Goal: Transaction & Acquisition: Purchase product/service

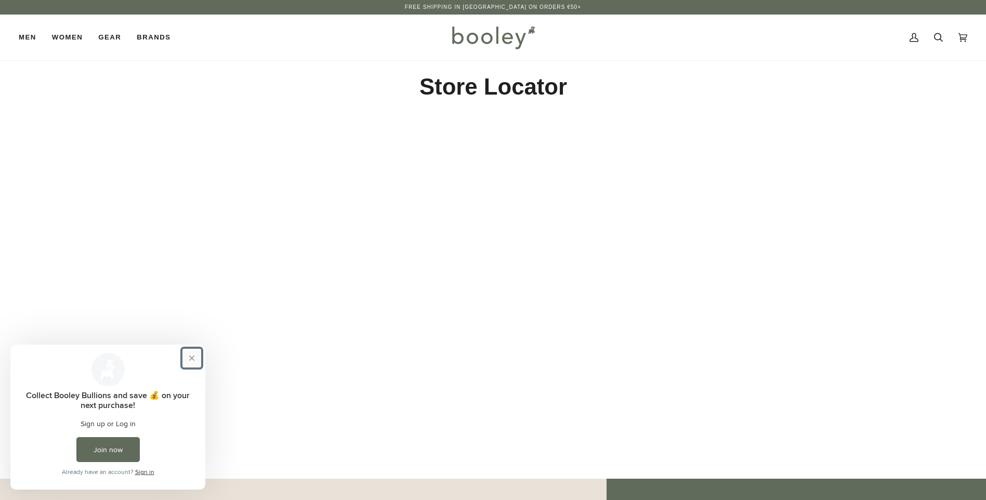
click at [192, 356] on button "Close prompt" at bounding box center [192, 358] width 19 height 19
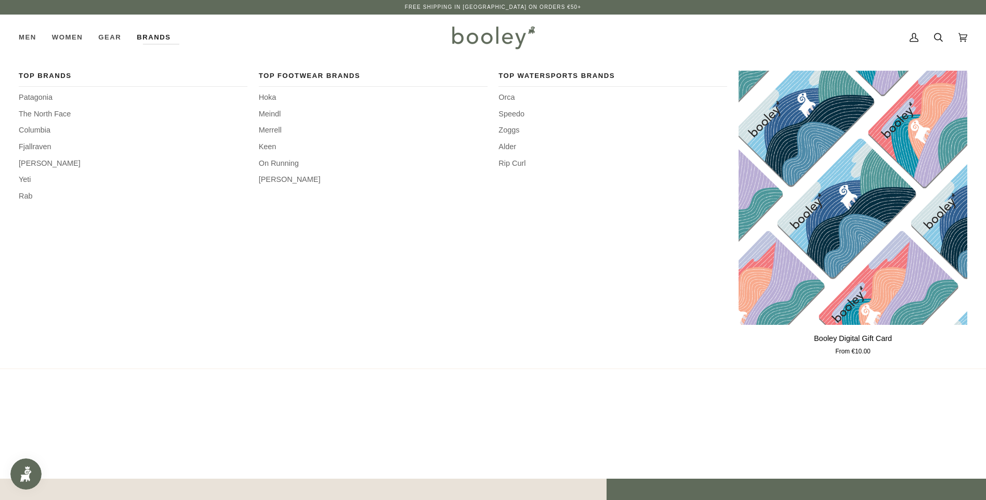
click at [147, 31] on link "Brands" at bounding box center [153, 38] width 49 height 46
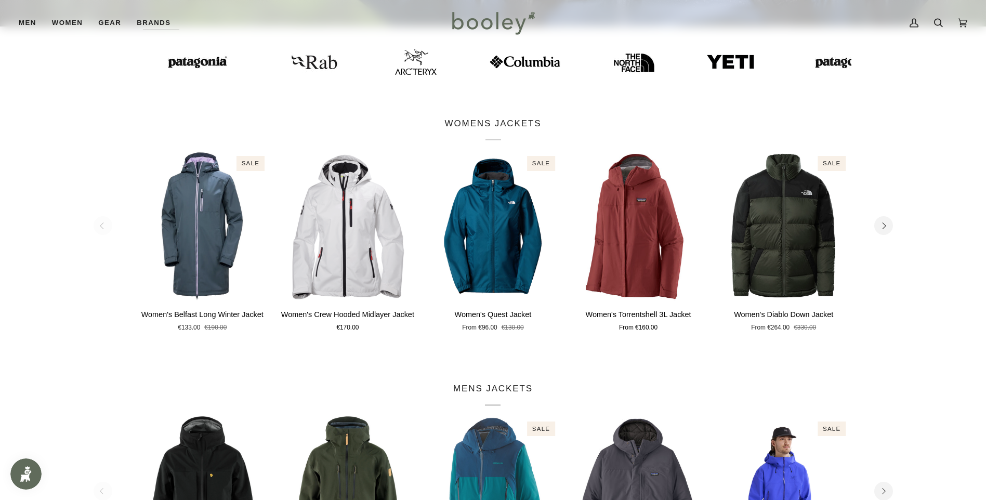
scroll to position [156, 0]
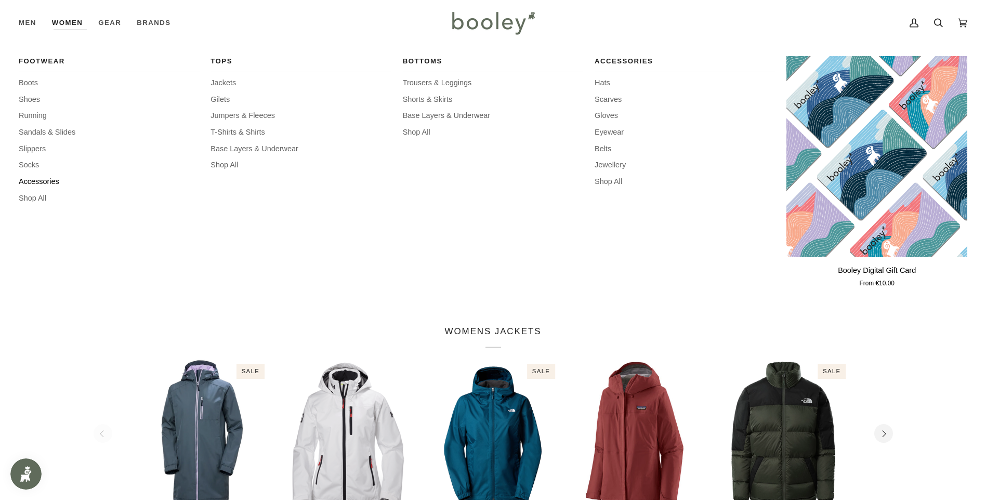
click at [38, 178] on span "Accessories" at bounding box center [109, 181] width 181 height 11
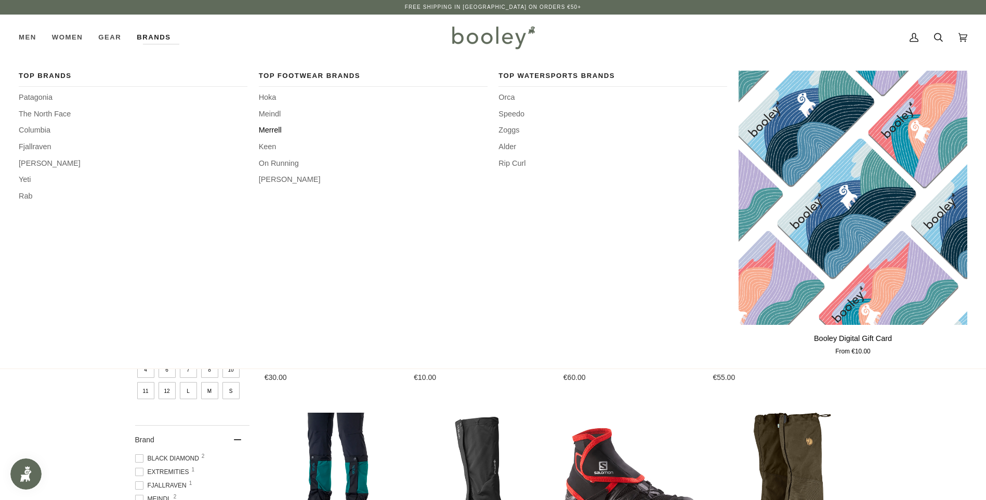
click at [271, 128] on span "Merrell" at bounding box center [373, 130] width 229 height 11
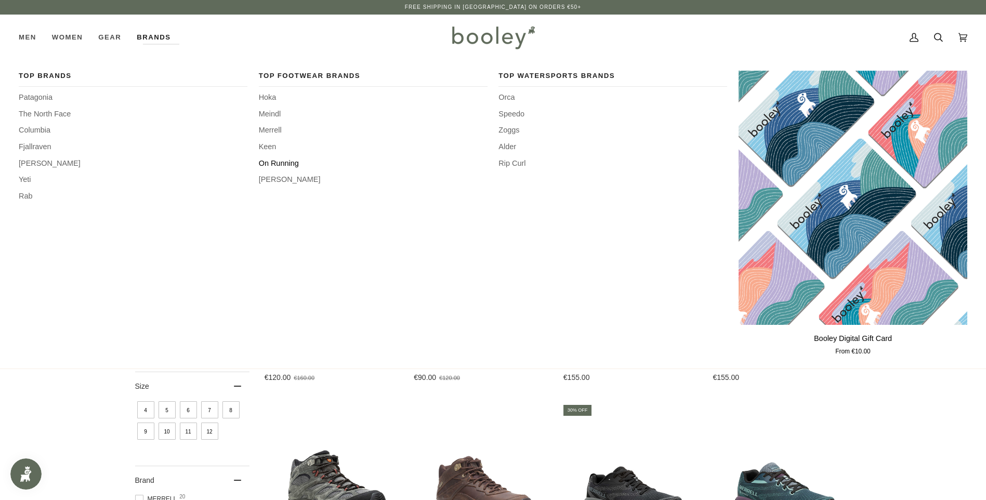
click at [276, 162] on span "On Running" at bounding box center [373, 163] width 229 height 11
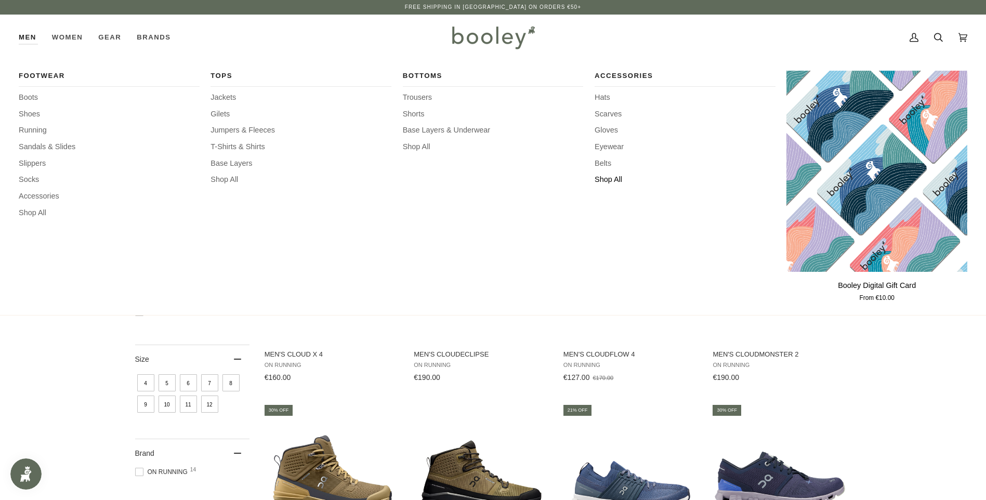
click at [609, 178] on span "Shop All" at bounding box center [685, 179] width 181 height 11
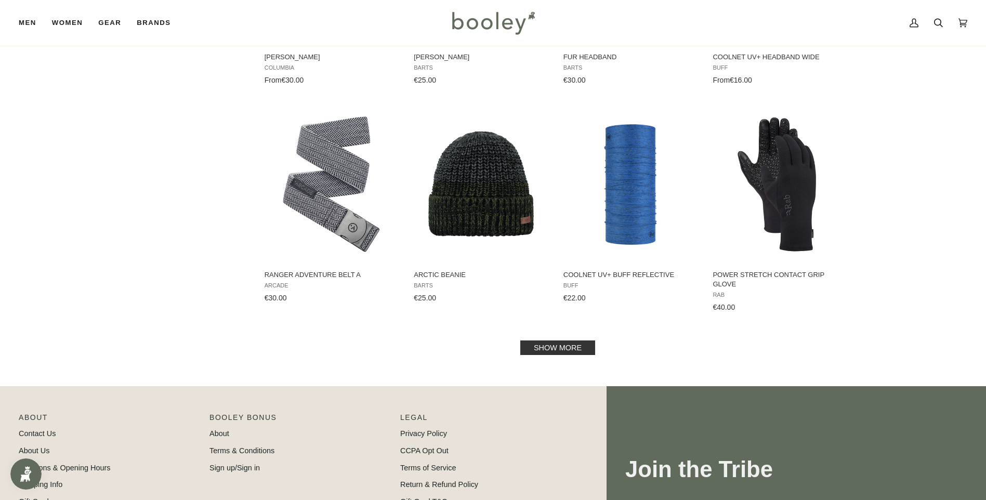
scroll to position [1040, 0]
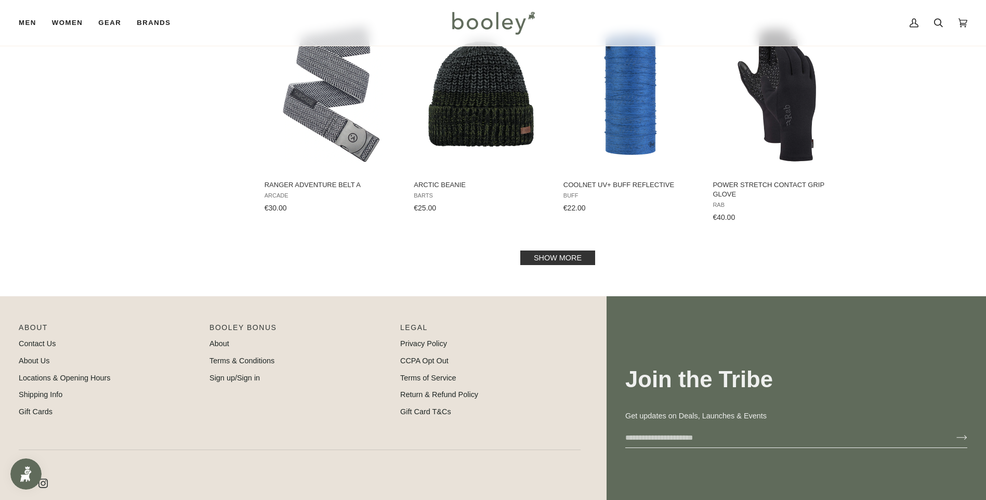
click at [542, 257] on link "Show more" at bounding box center [557, 258] width 75 height 15
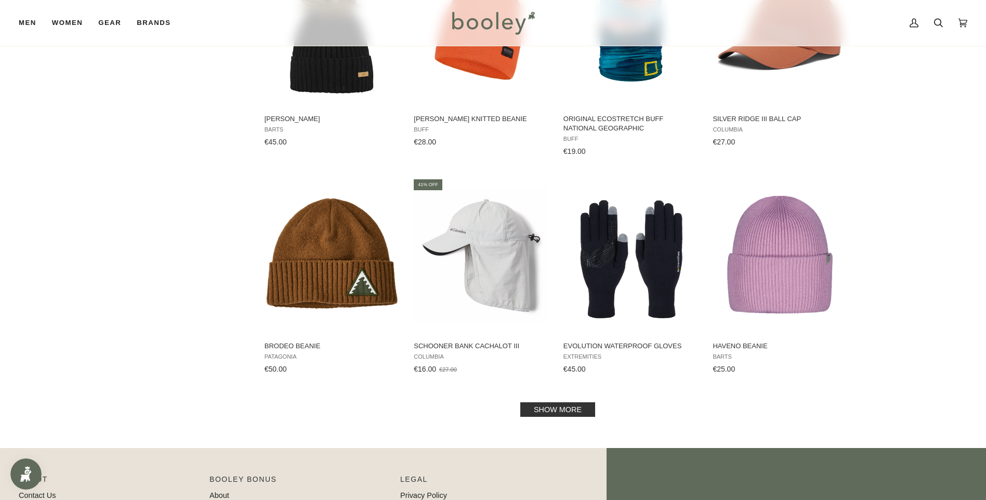
scroll to position [2080, 0]
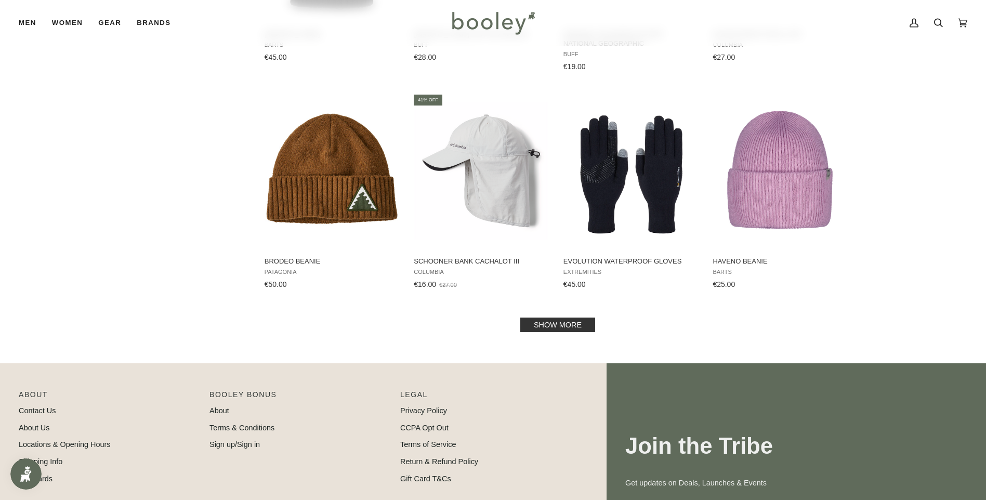
click at [531, 322] on link "Show more" at bounding box center [557, 325] width 75 height 15
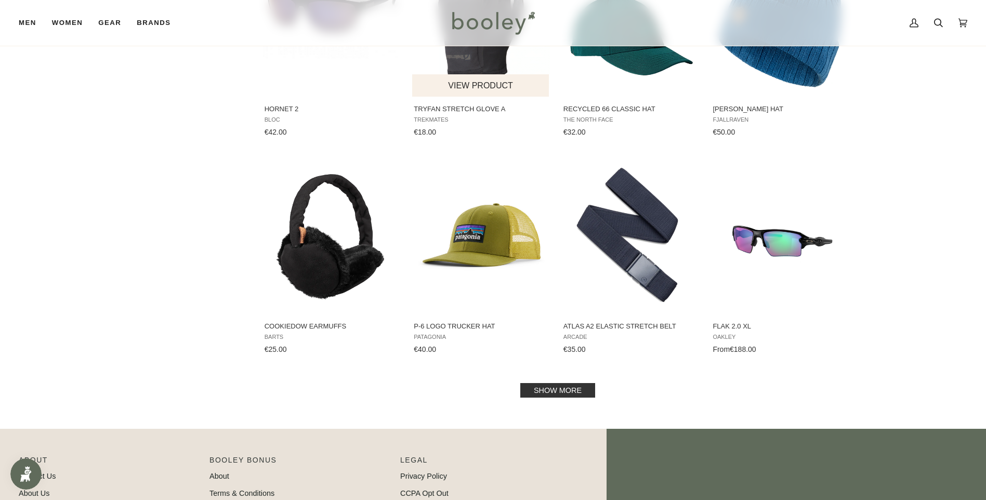
scroll to position [3172, 0]
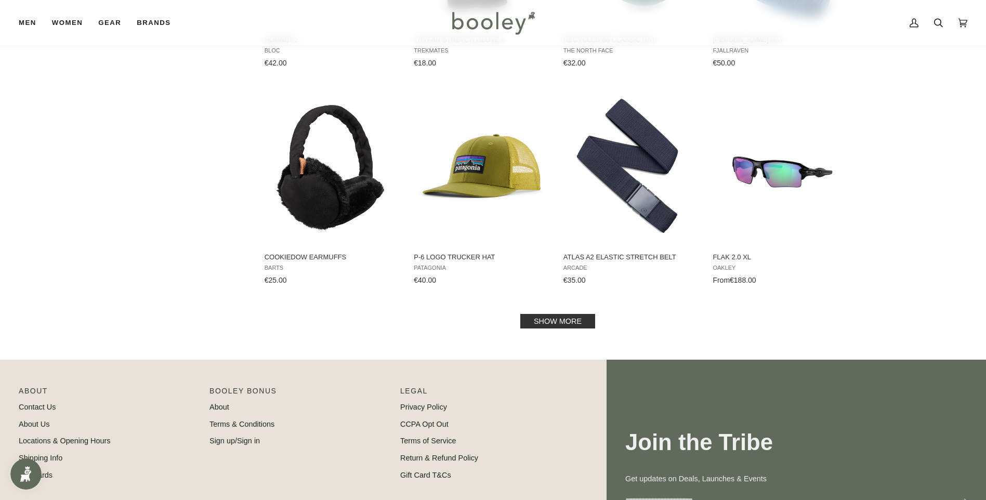
click at [522, 318] on link "Show more" at bounding box center [557, 321] width 75 height 15
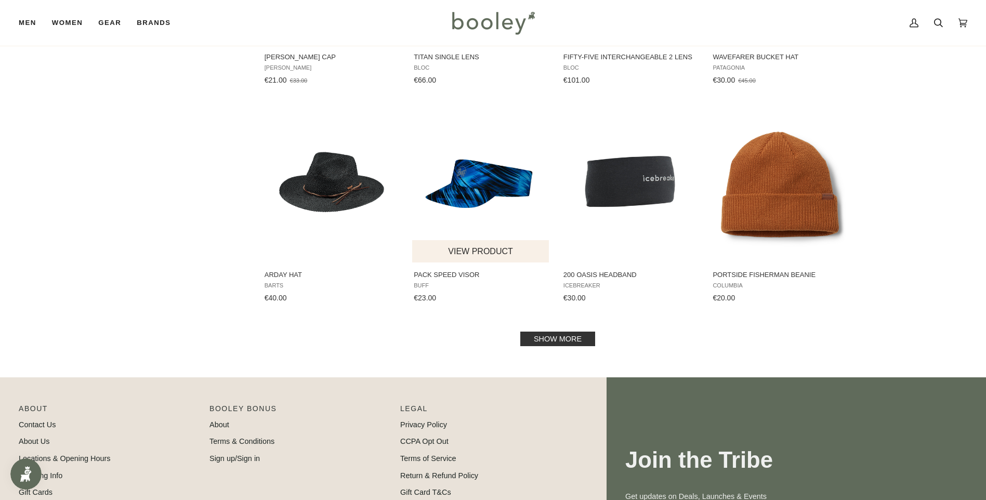
scroll to position [4368, 0]
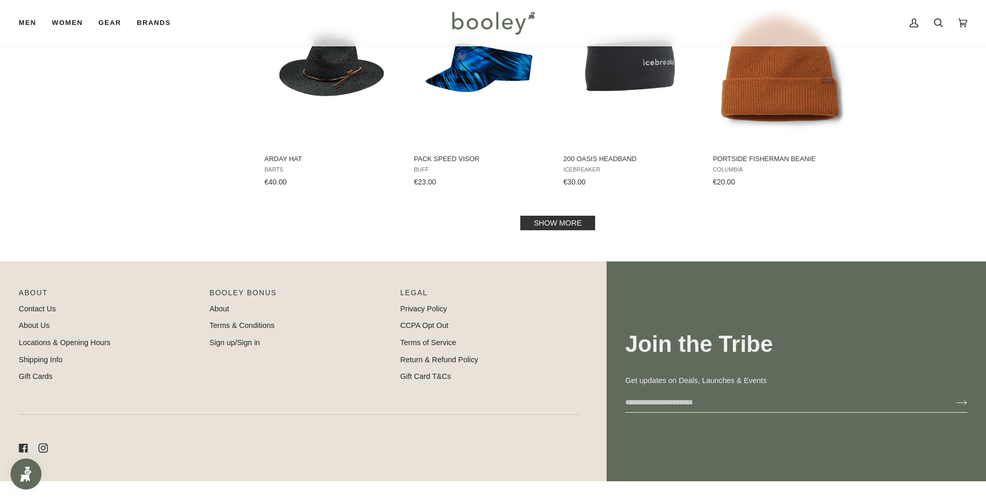
click at [577, 225] on link "Show more" at bounding box center [557, 223] width 75 height 15
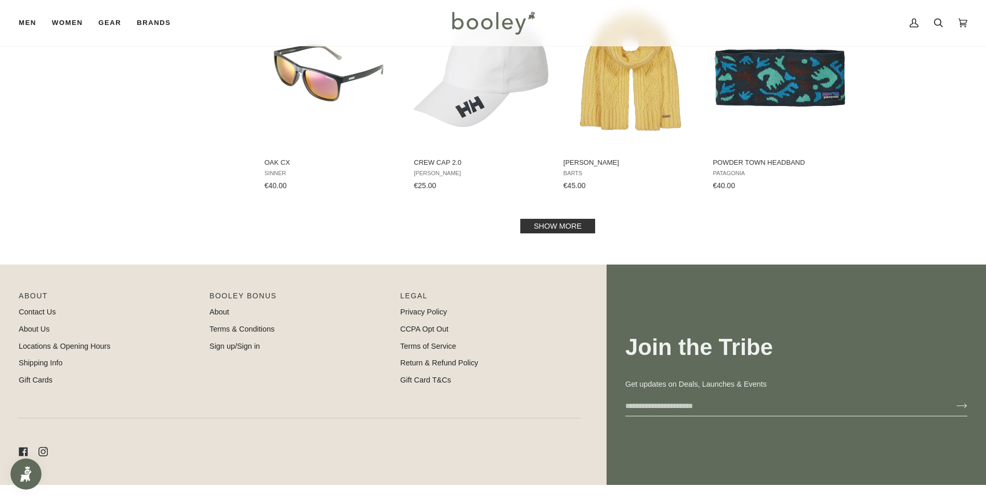
scroll to position [5460, 0]
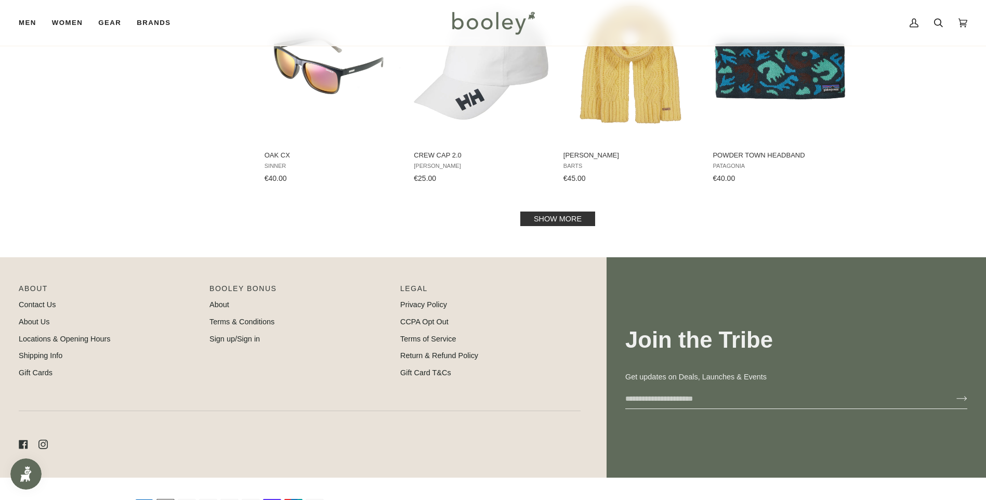
click at [572, 218] on link "Show more" at bounding box center [557, 219] width 75 height 15
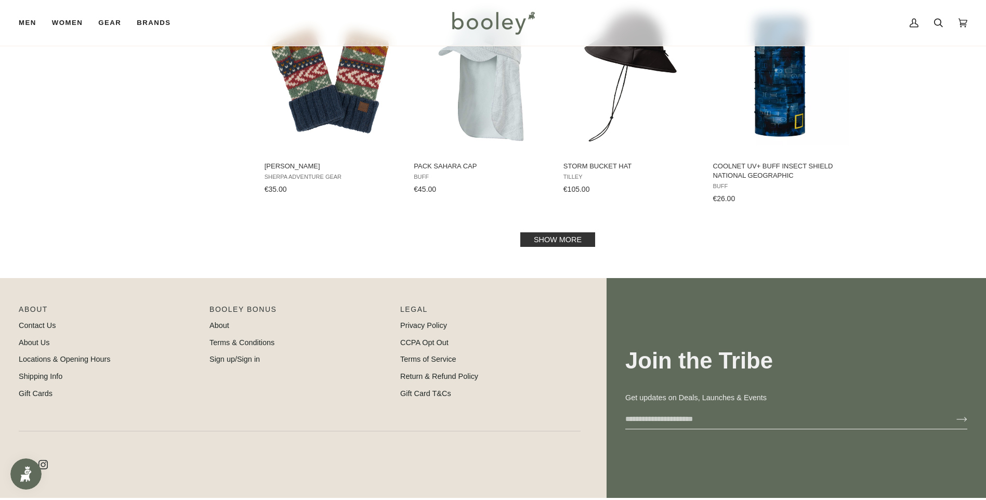
scroll to position [6552, 0]
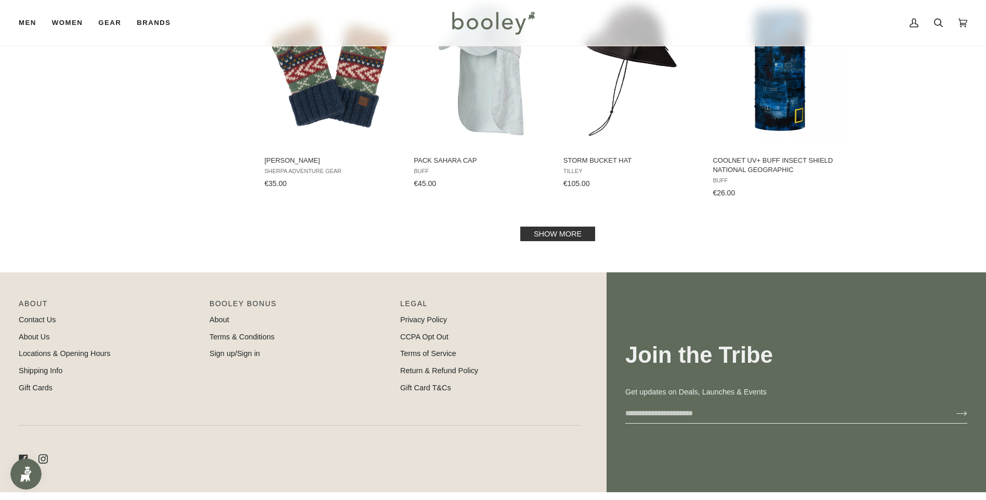
click at [528, 235] on link "Show more" at bounding box center [557, 234] width 75 height 15
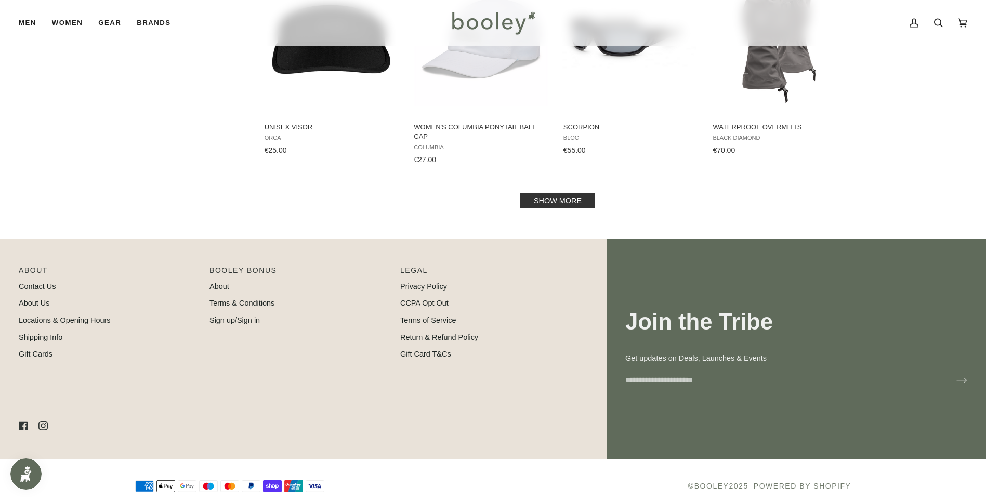
scroll to position [7696, 0]
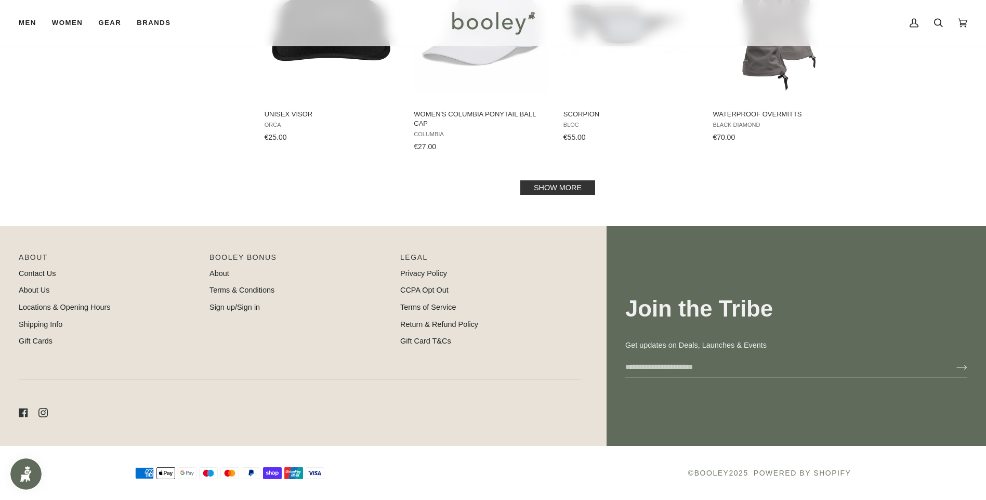
click at [540, 191] on link "Show more" at bounding box center [557, 187] width 75 height 15
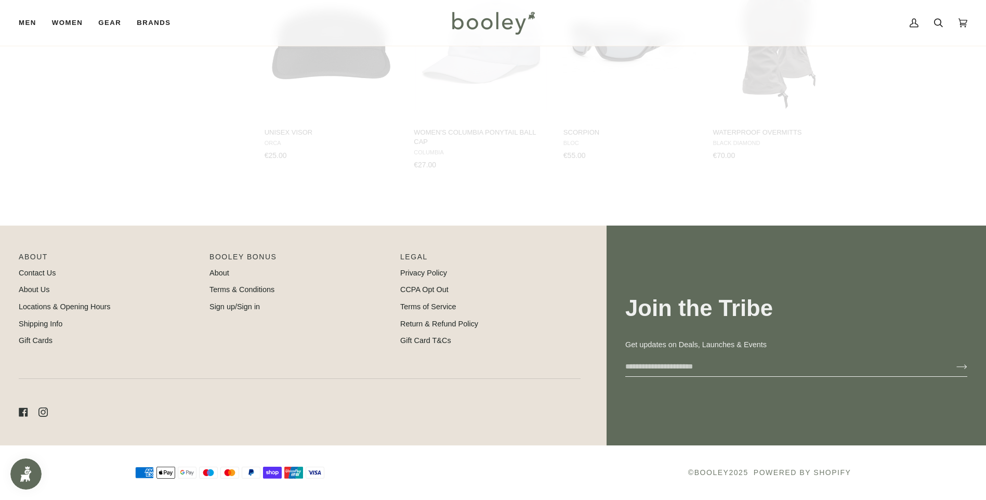
scroll to position [7677, 0]
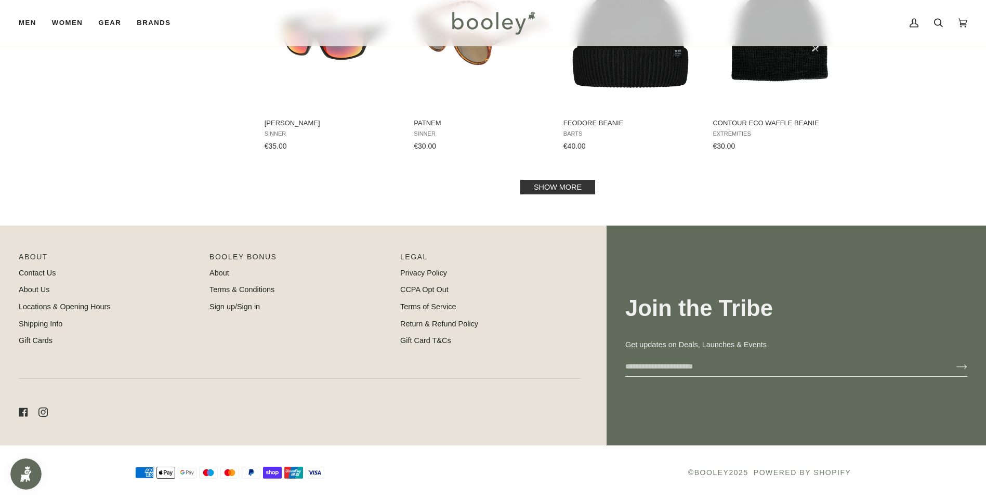
click at [538, 185] on link "Show more" at bounding box center [557, 187] width 75 height 15
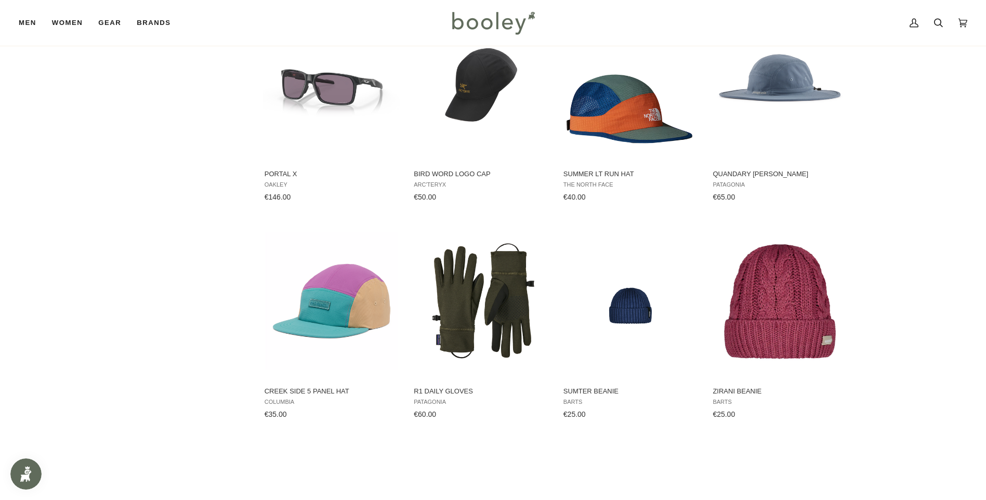
scroll to position [9399, 0]
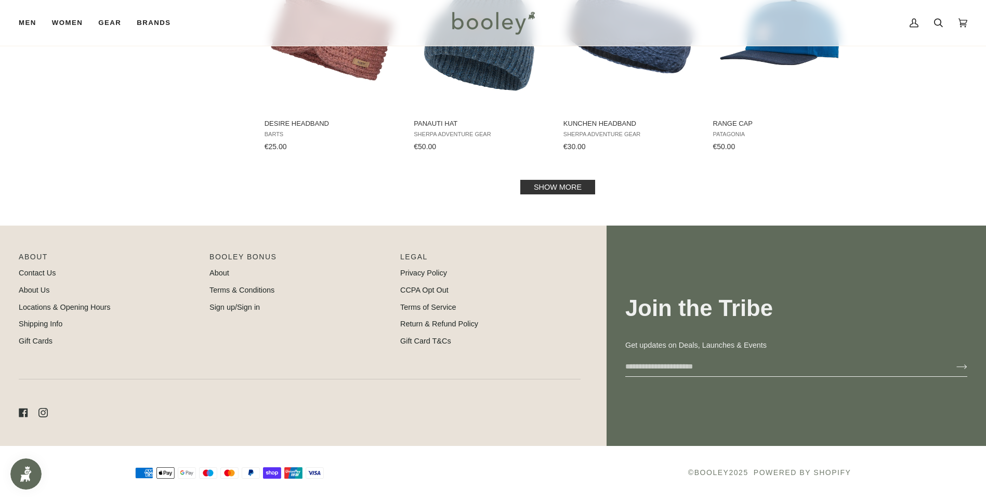
click at [540, 187] on link "Show more" at bounding box center [557, 187] width 75 height 15
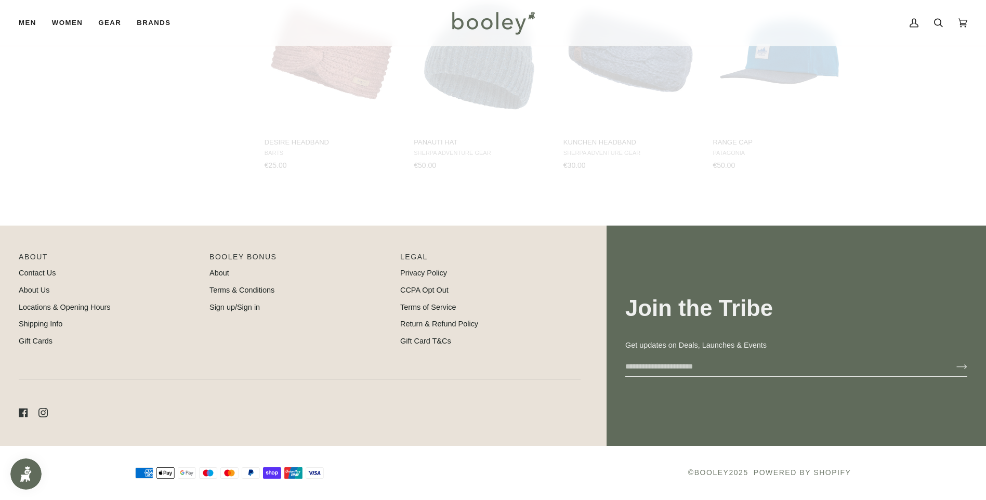
scroll to position [9863, 0]
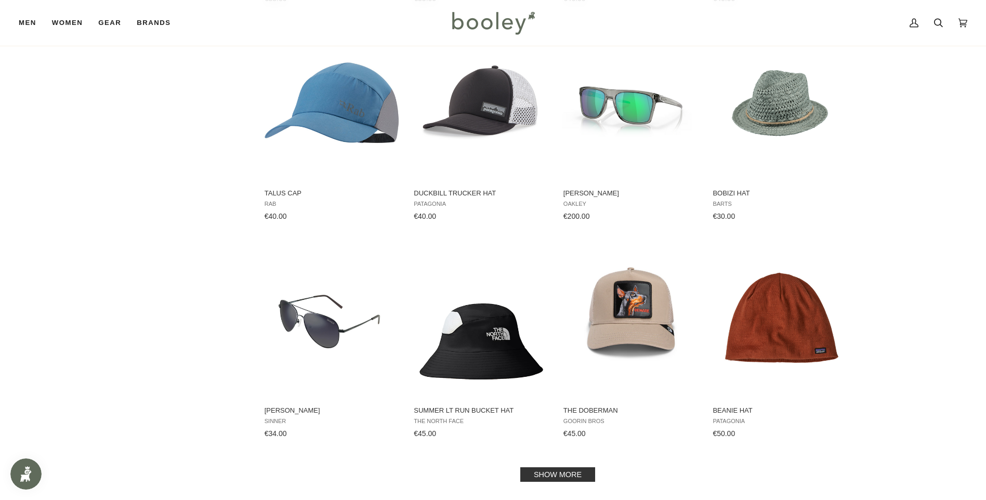
scroll to position [10747, 0]
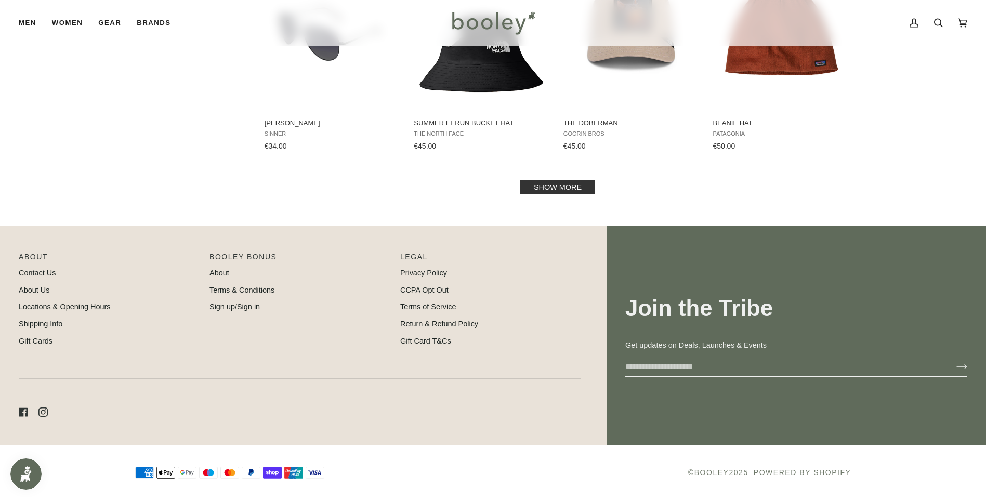
click at [543, 186] on link "Show more" at bounding box center [557, 187] width 75 height 15
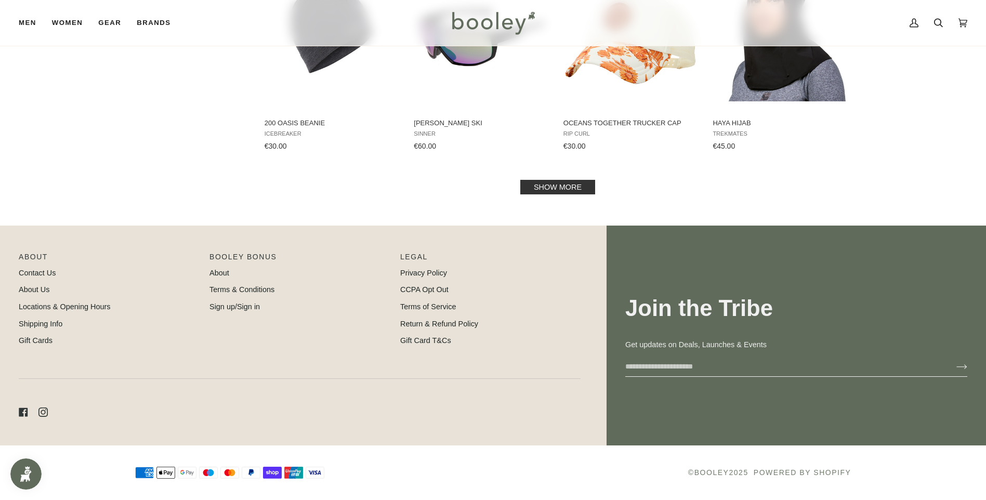
click at [562, 184] on link "Show more" at bounding box center [557, 187] width 75 height 15
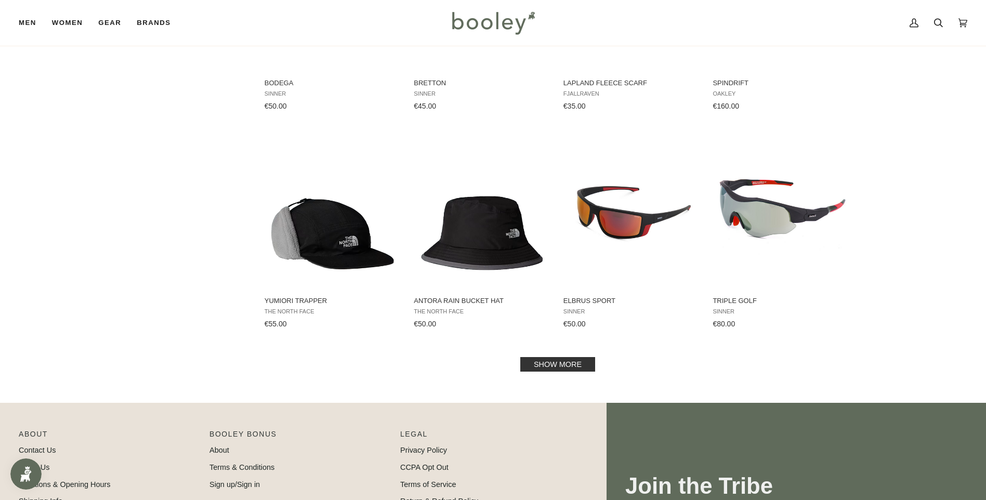
scroll to position [13131, 0]
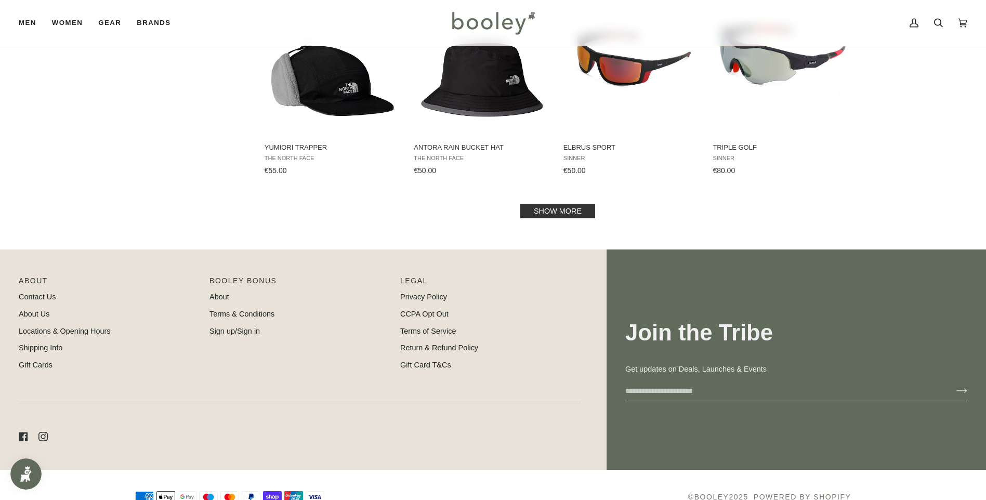
click at [541, 214] on link "Show more" at bounding box center [557, 211] width 75 height 15
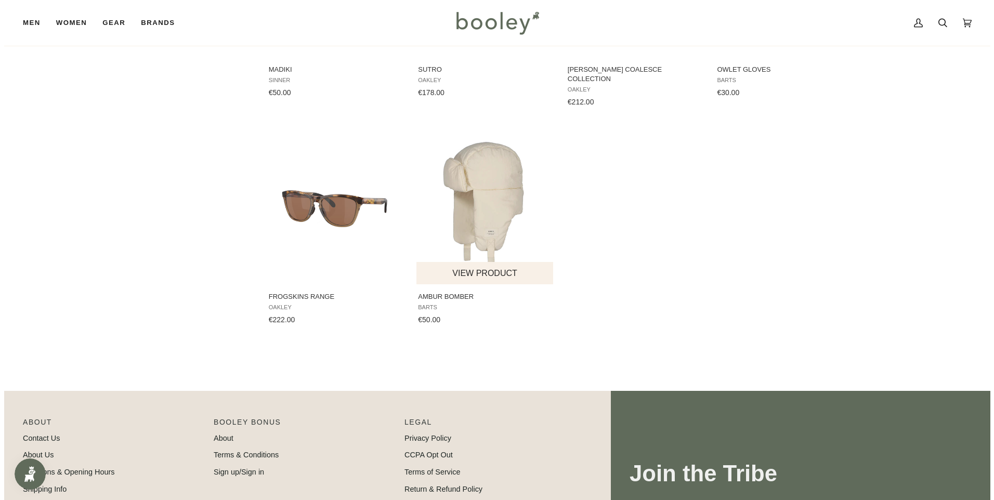
scroll to position [13443, 0]
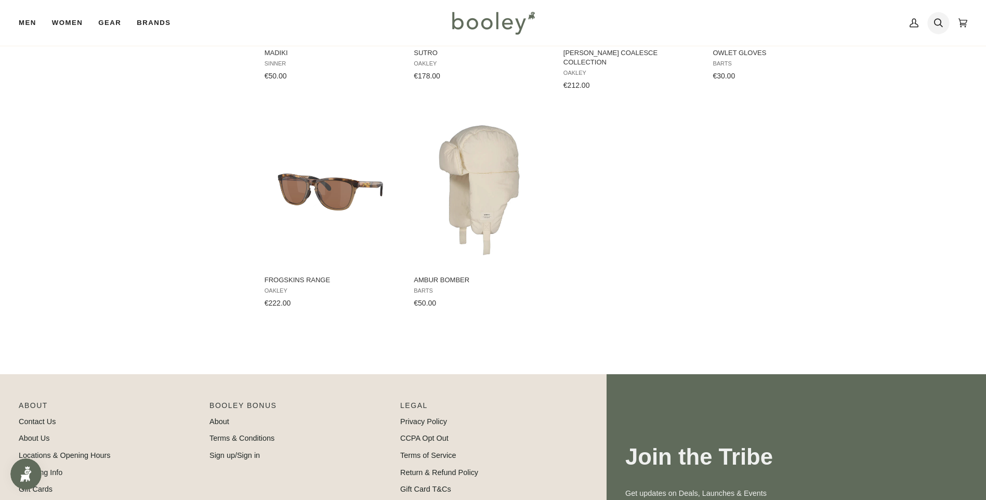
click at [942, 27] on icon at bounding box center [938, 22] width 9 height 9
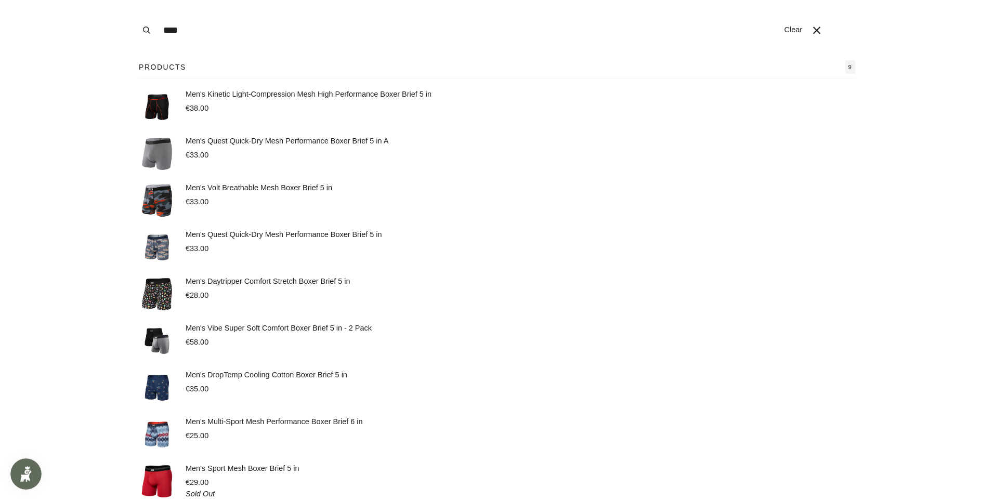
type input "****"
click at [135, 0] on button "Search" at bounding box center [146, 30] width 23 height 60
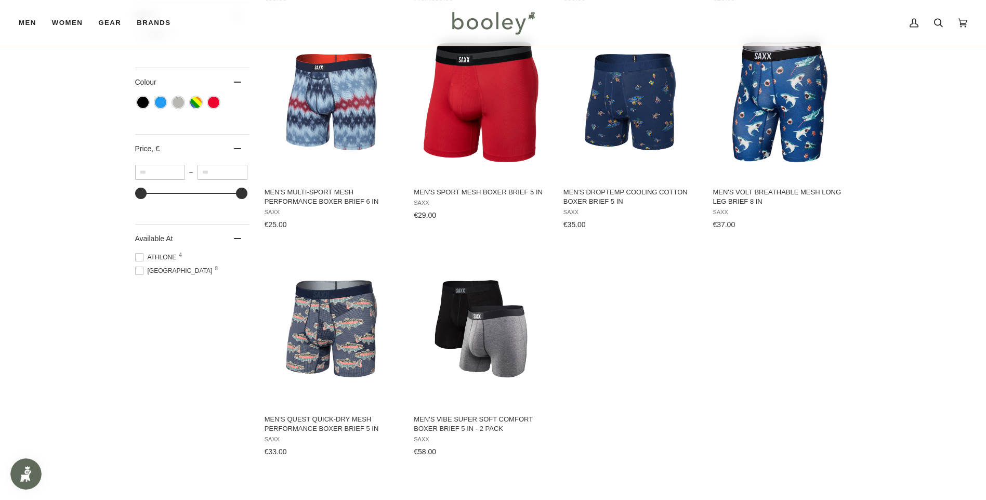
scroll to position [416, 0]
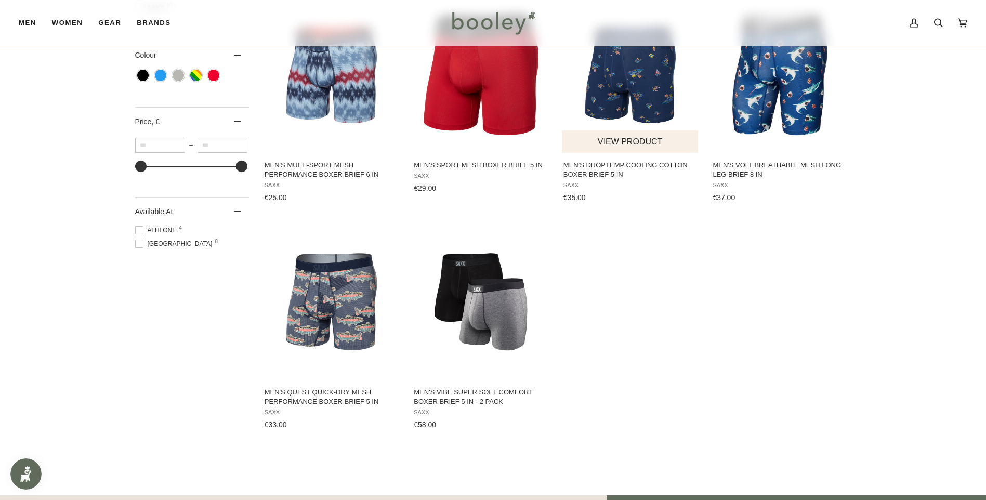
click at [619, 172] on span "Men's DropTemp Cooling Cotton Boxer Brief 5 in" at bounding box center [631, 170] width 135 height 19
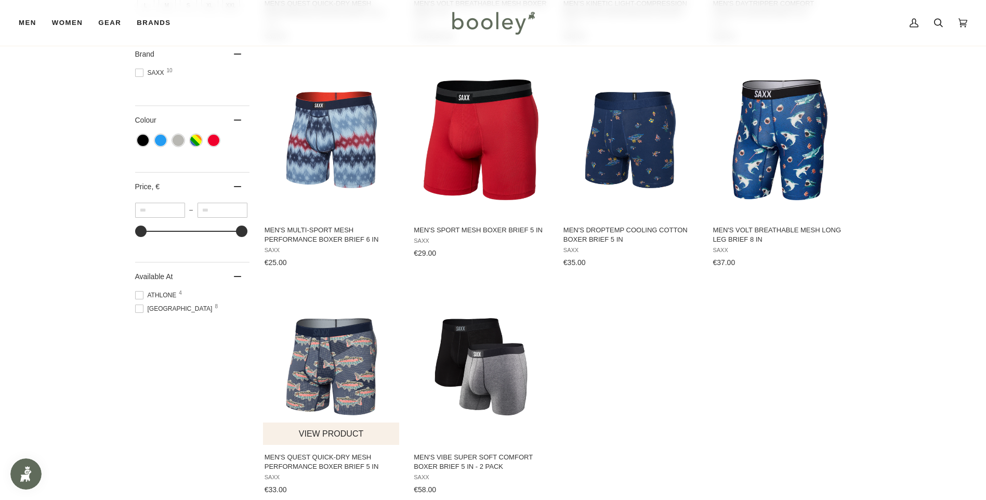
scroll to position [364, 0]
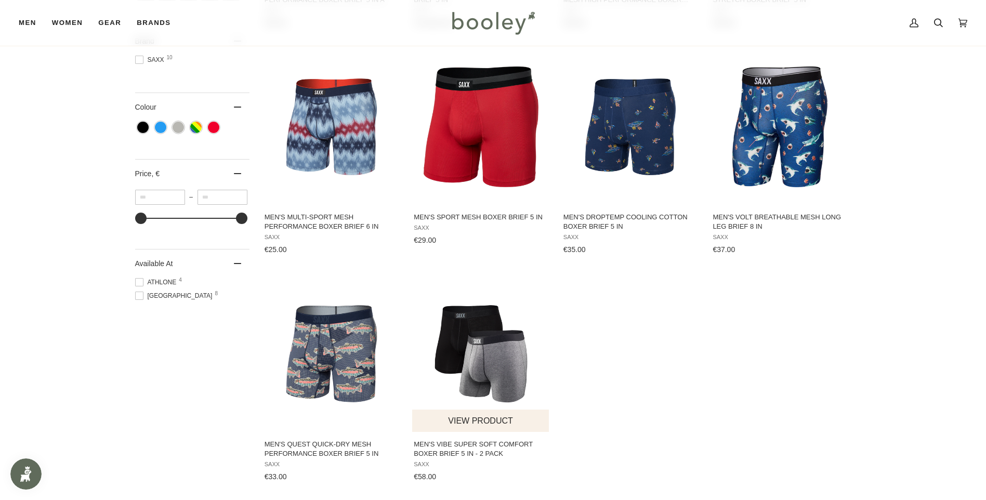
click at [448, 450] on span "Men's Vibe Super Soft Comfort Boxer Brief 5 in - 2 Pack" at bounding box center [481, 449] width 135 height 19
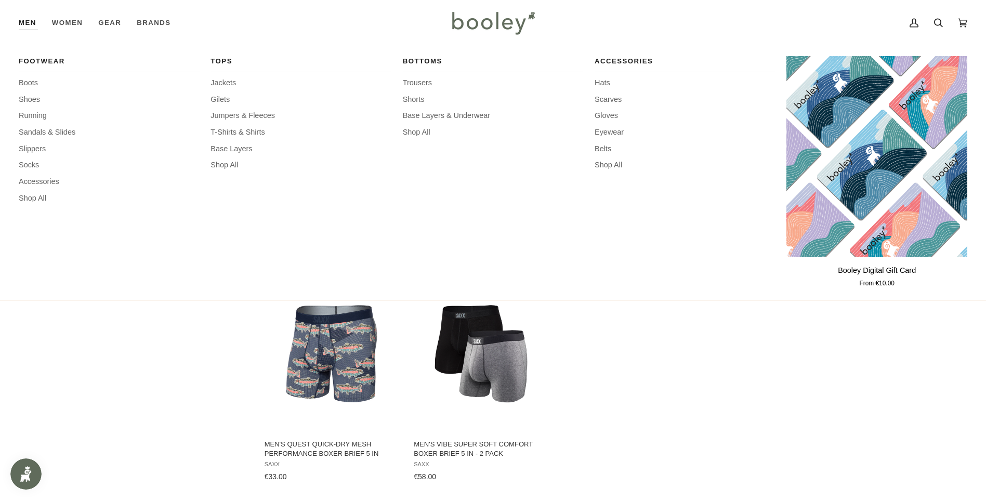
click at [30, 23] on link "Men" at bounding box center [31, 23] width 25 height 46
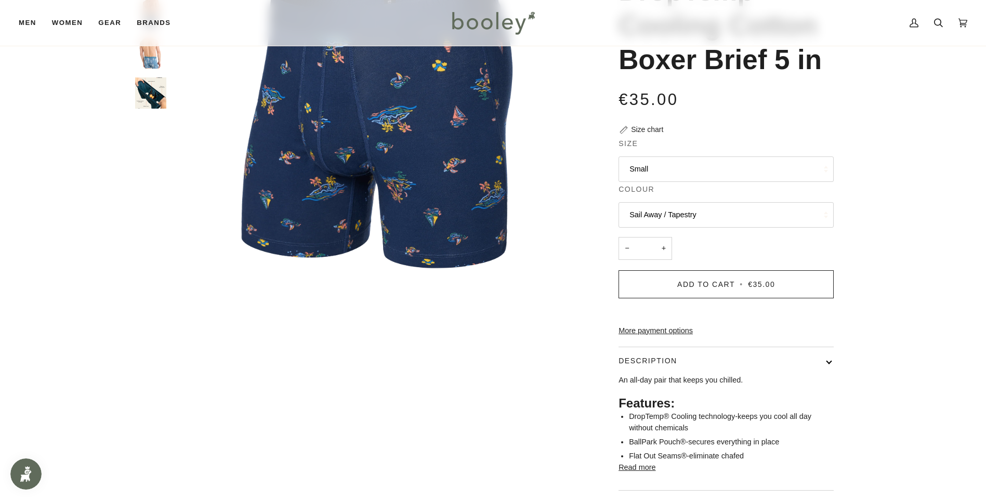
scroll to position [156, 0]
click at [689, 168] on button "Small" at bounding box center [726, 167] width 215 height 25
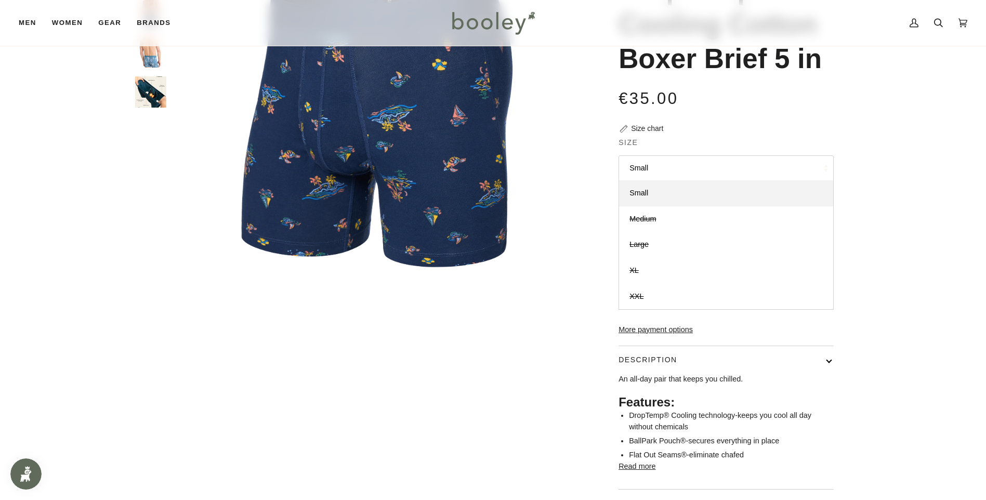
click at [689, 168] on button "Small" at bounding box center [726, 167] width 215 height 25
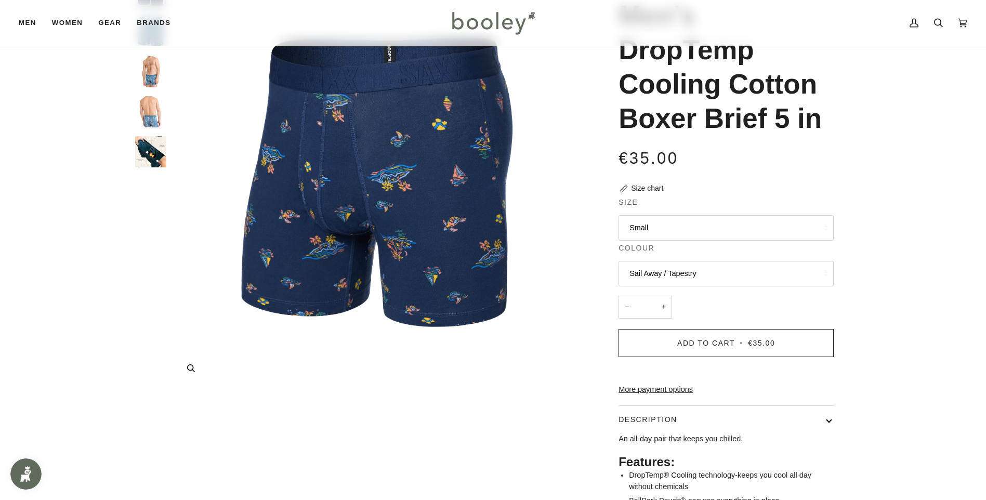
scroll to position [0, 0]
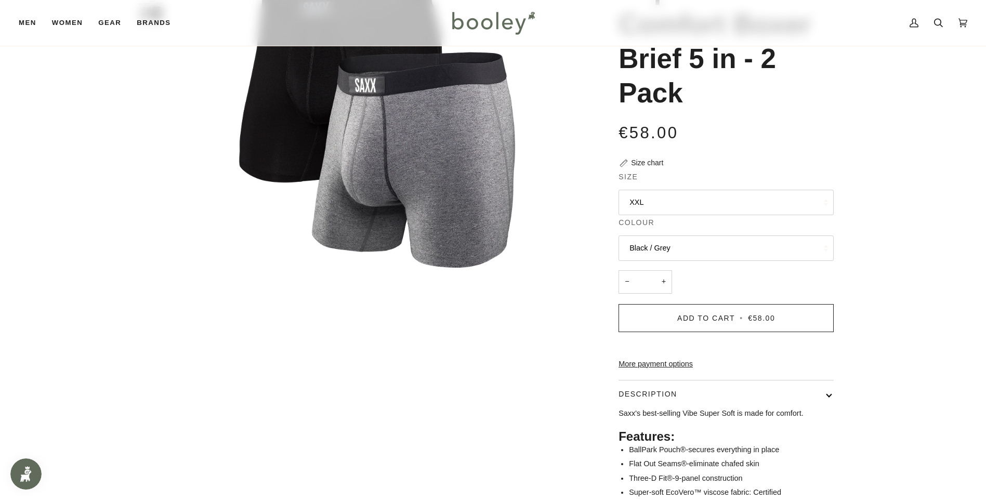
click at [733, 204] on button "XXL" at bounding box center [726, 202] width 215 height 25
click at [734, 197] on button "XXL" at bounding box center [726, 202] width 215 height 25
